Goal: Information Seeking & Learning: Find specific fact

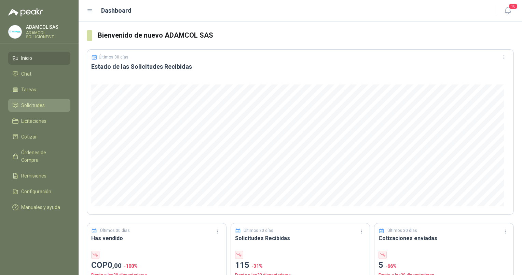
click at [39, 107] on span "Solicitudes" at bounding box center [33, 105] width 24 height 8
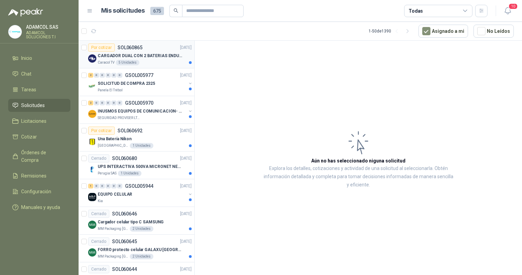
click at [136, 55] on p "CARGADOR DUAL CON 2 BATERIAS ENDURO GO PRO" at bounding box center [140, 56] width 85 height 6
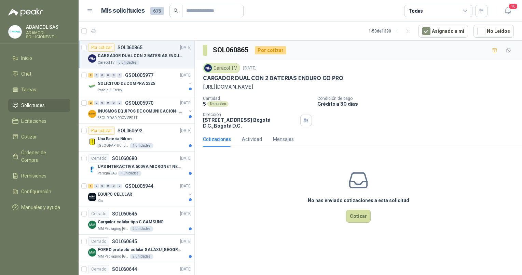
click at [300, 87] on p "[URL][DOMAIN_NAME]" at bounding box center [358, 87] width 311 height 8
drag, startPoint x: 374, startPoint y: 87, endPoint x: 202, endPoint y: 86, distance: 172.2
click at [202, 86] on div "Caracol TV [DATE] CARGADOR DUAL CON 2 BATERIAS ENDURO GO PRO [URL][DOMAIN_NAME]…" at bounding box center [358, 95] width 327 height 71
copy p "[URL][DOMAIN_NAME]"
click at [144, 83] on p "SOLICITUD DE COMPRA 2325" at bounding box center [126, 83] width 57 height 6
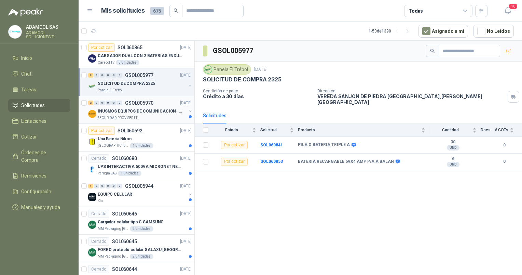
click at [139, 109] on p "INUSMOS EQUIPOS DE COMUNICACION- DGP 8550" at bounding box center [140, 111] width 85 height 6
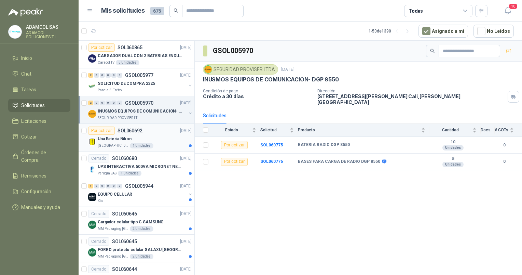
click at [112, 138] on p "Una Batería Nikon" at bounding box center [115, 139] width 34 height 6
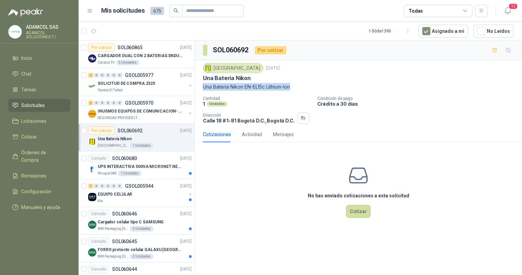
drag, startPoint x: 297, startPoint y: 86, endPoint x: 203, endPoint y: 82, distance: 94.0
click at [203, 83] on p "Una Batería Nikon EN-EL15c Lithium-Ion" at bounding box center [358, 87] width 311 height 8
copy p "Una Batería Nikon EN-EL15c Lithium-Ion"
